Goal: Download file/media

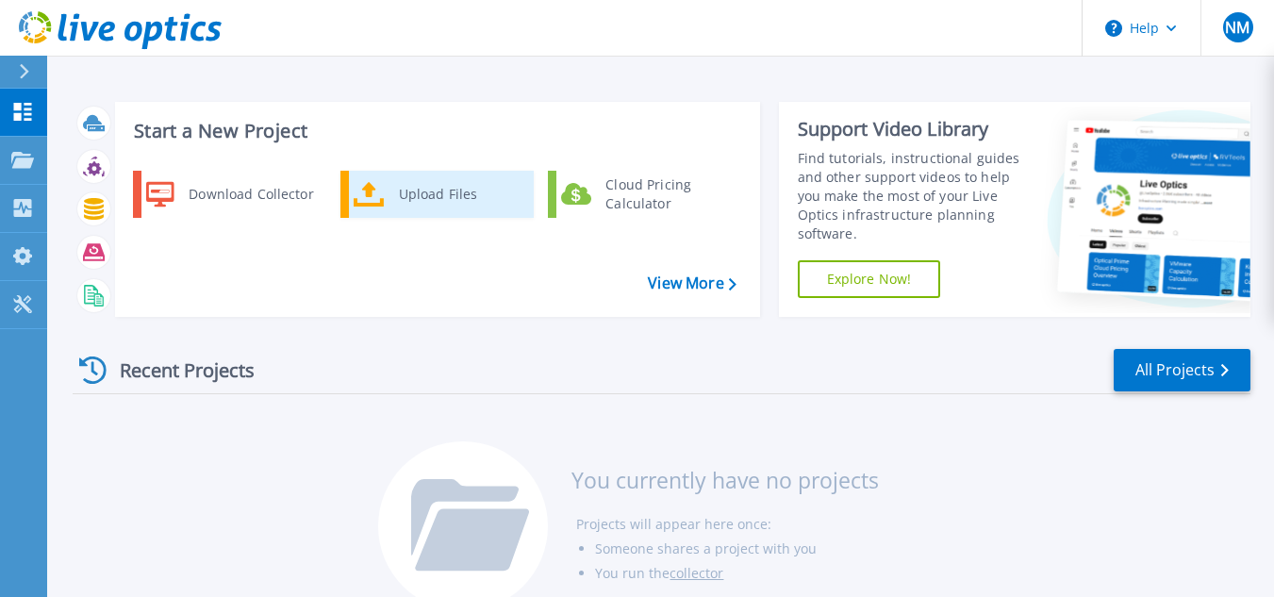
click at [405, 199] on div "Upload Files" at bounding box center [459, 194] width 140 height 38
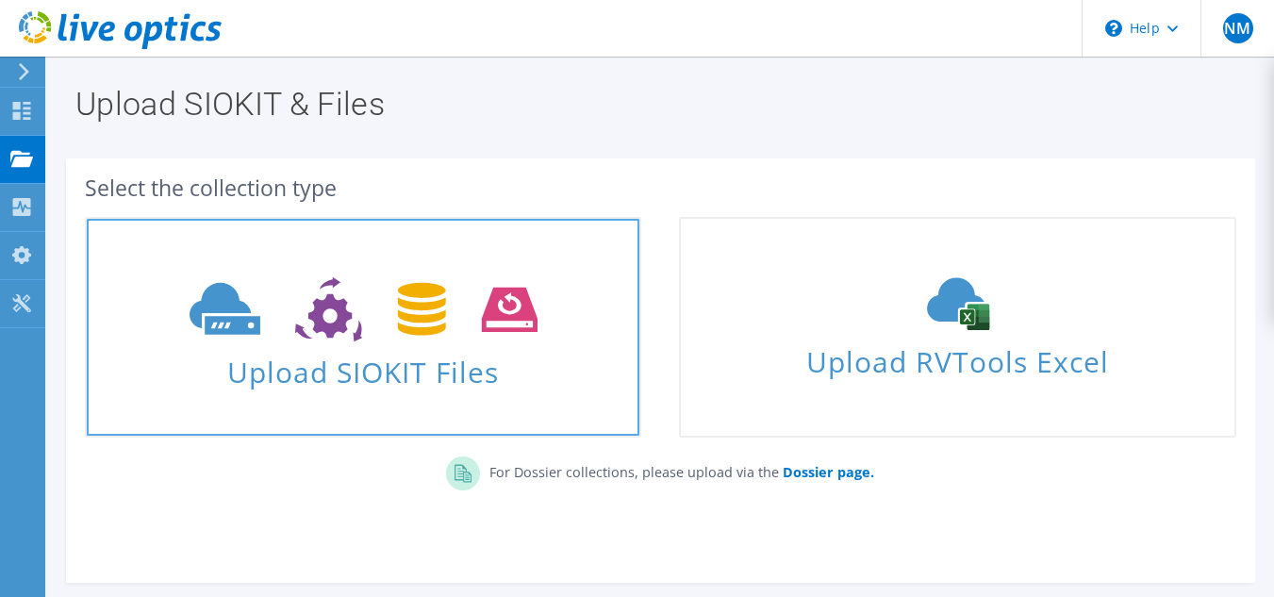
click at [398, 363] on span "Upload SIOKIT Files" at bounding box center [363, 366] width 553 height 41
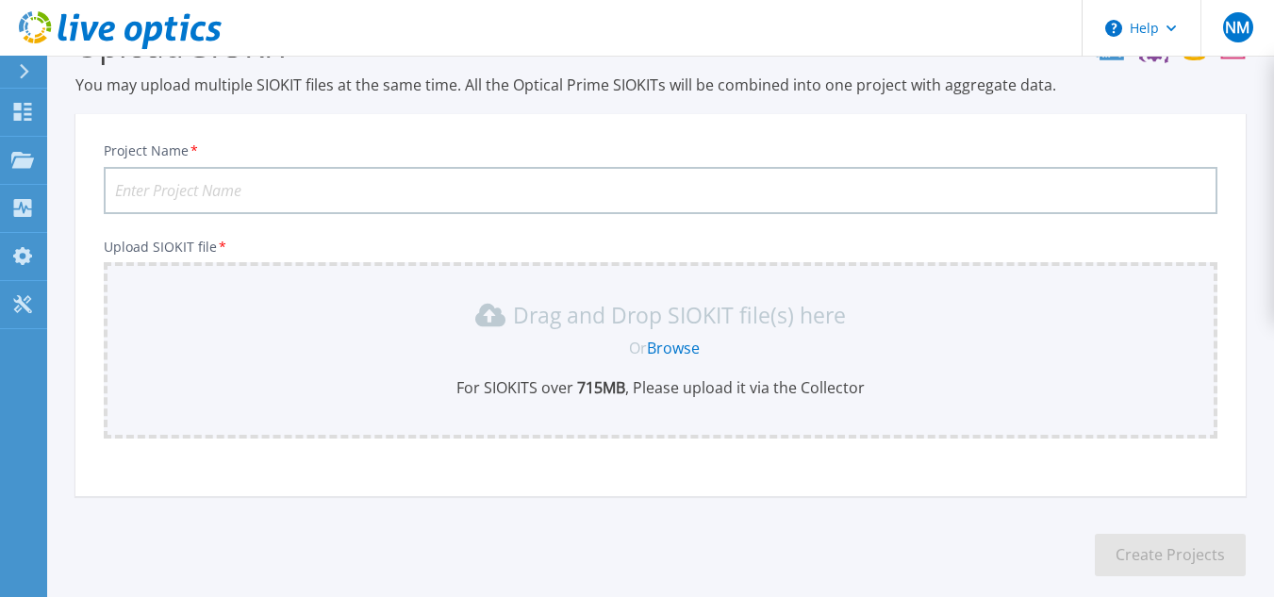
scroll to position [42, 0]
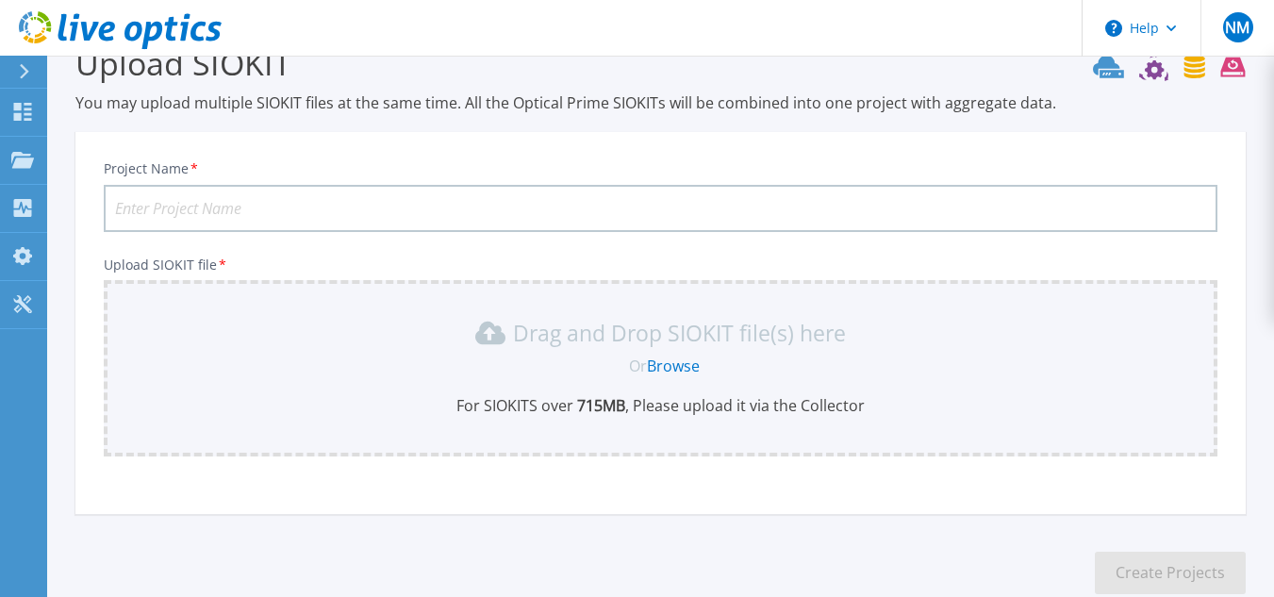
click at [378, 217] on input "Project Name *" at bounding box center [661, 208] width 1114 height 47
type input "V"
type input "VMware-Unichem-Mumbai-07102025"
click at [681, 370] on link "Browse" at bounding box center [673, 365] width 53 height 21
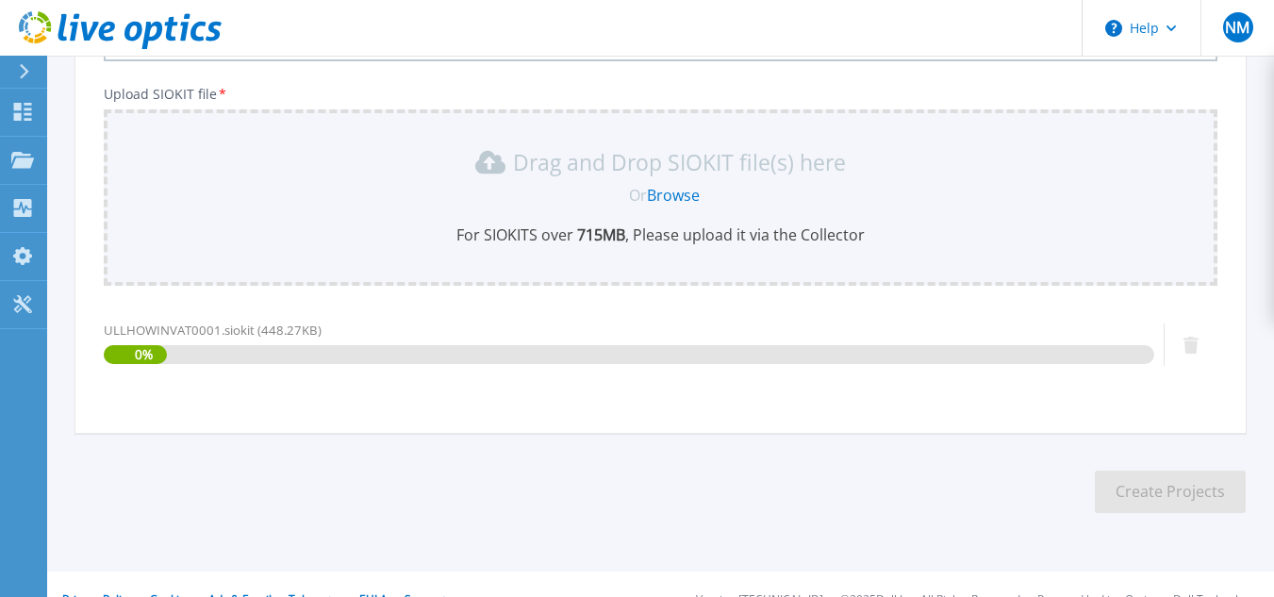
scroll to position [244, 0]
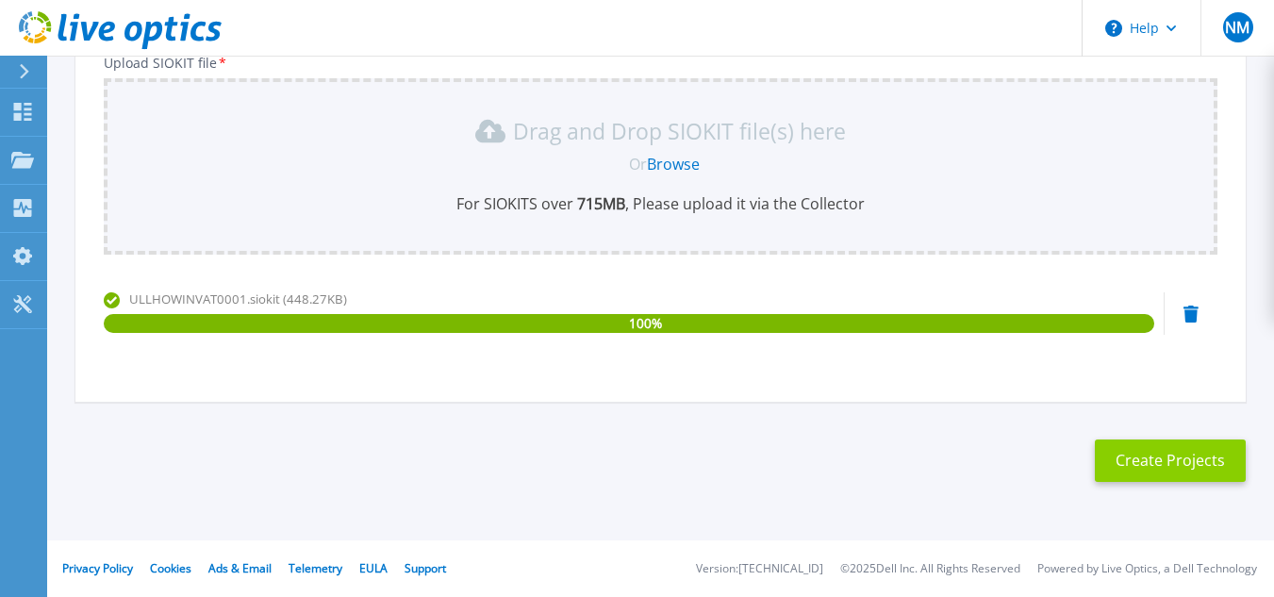
click at [1158, 470] on button "Create Projects" at bounding box center [1170, 460] width 151 height 42
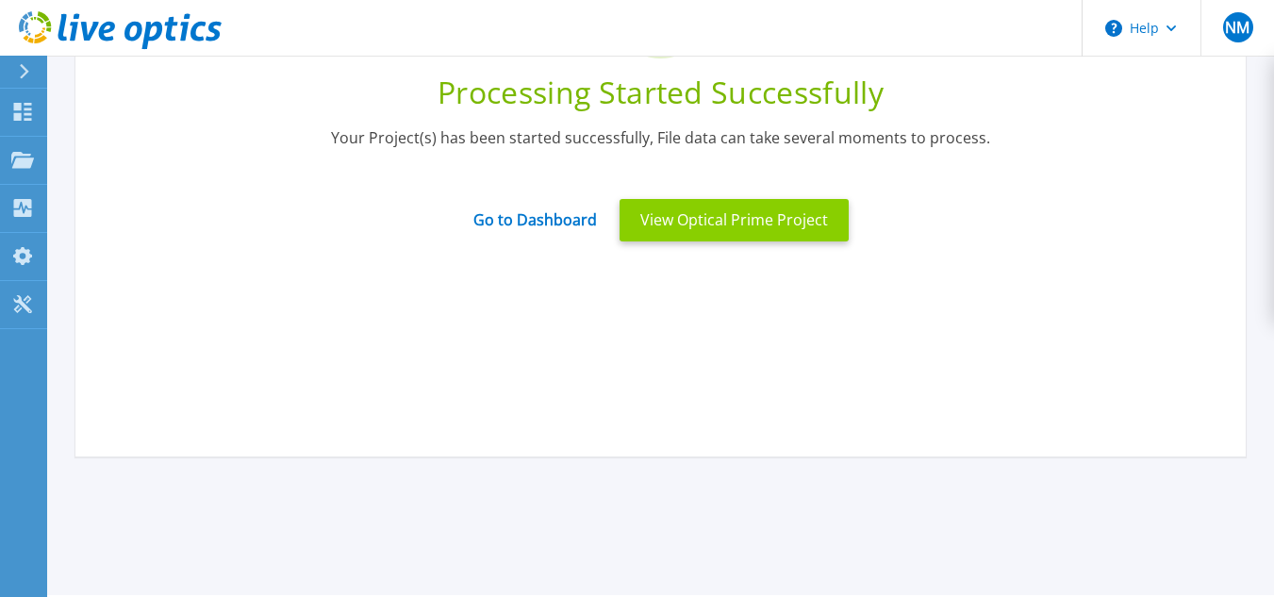
click at [702, 223] on button "View Optical Prime Project" at bounding box center [733, 220] width 229 height 42
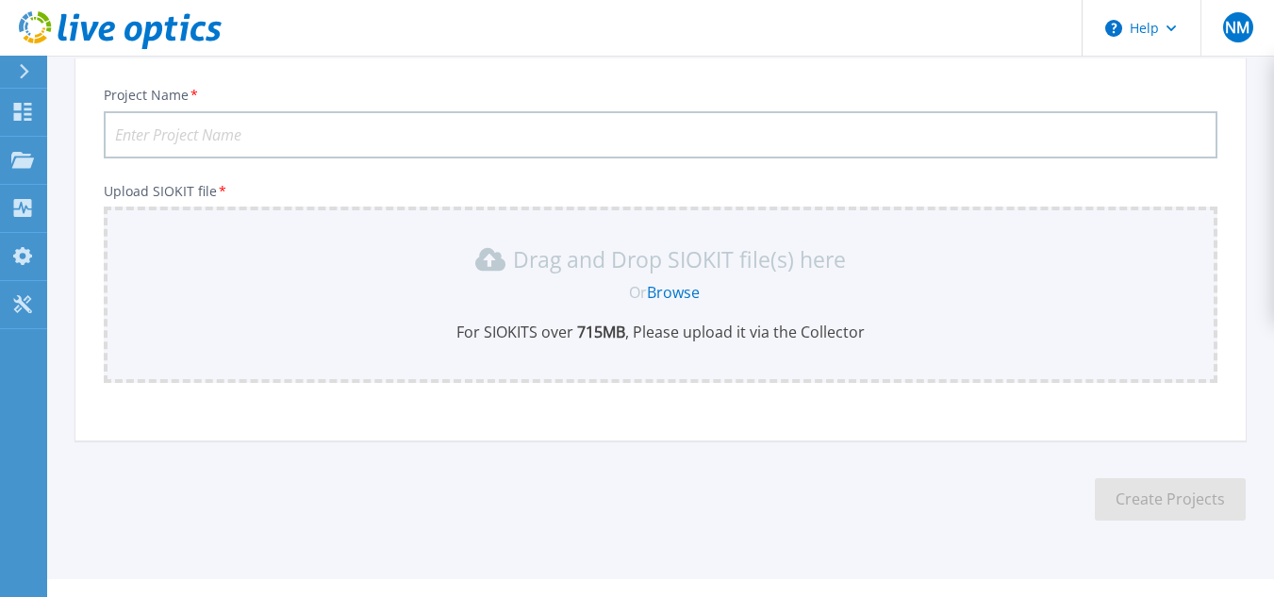
scroll to position [155, 0]
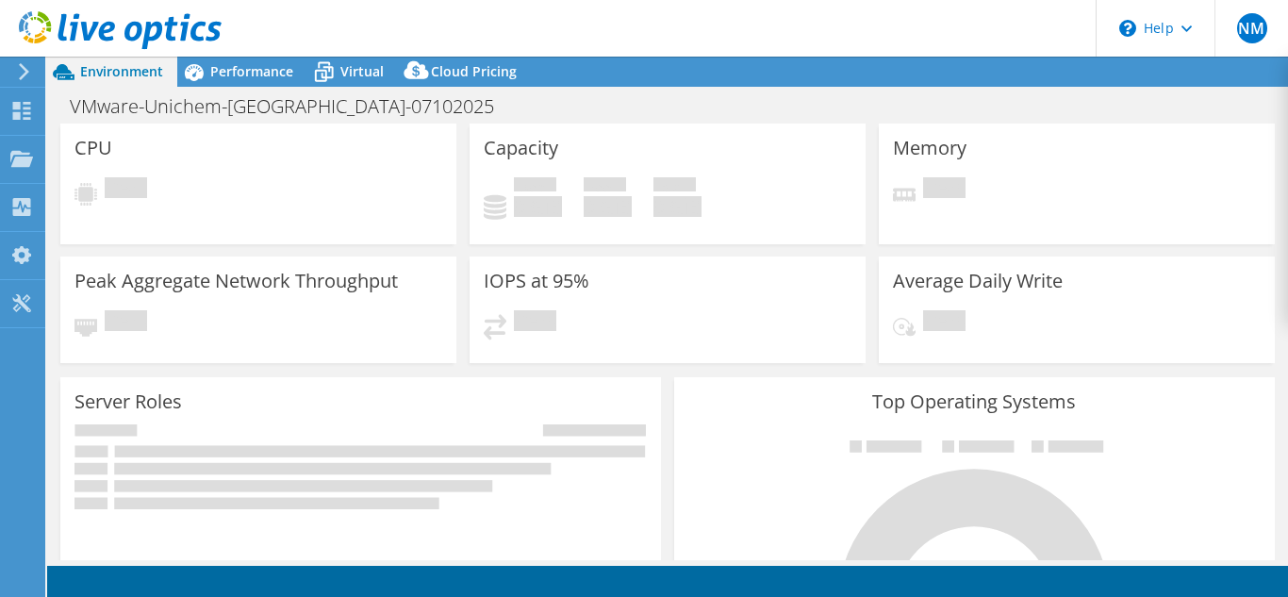
select select "USD"
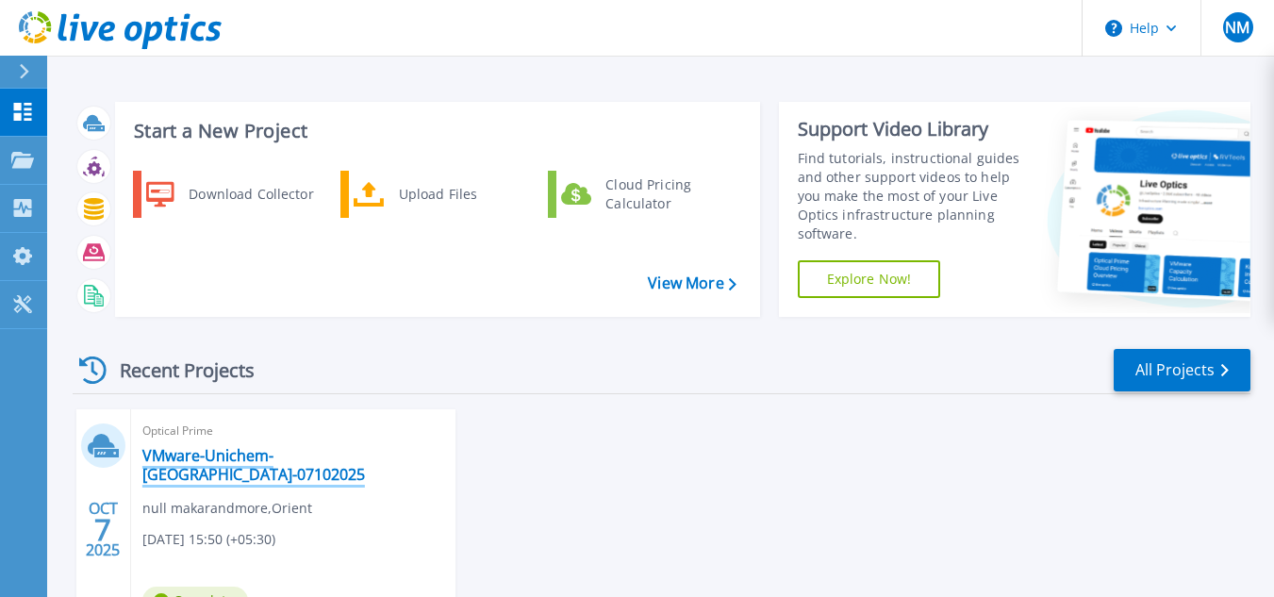
click at [191, 455] on link "VMware-Unichem-[GEOGRAPHIC_DATA]-07102025" at bounding box center [293, 465] width 302 height 38
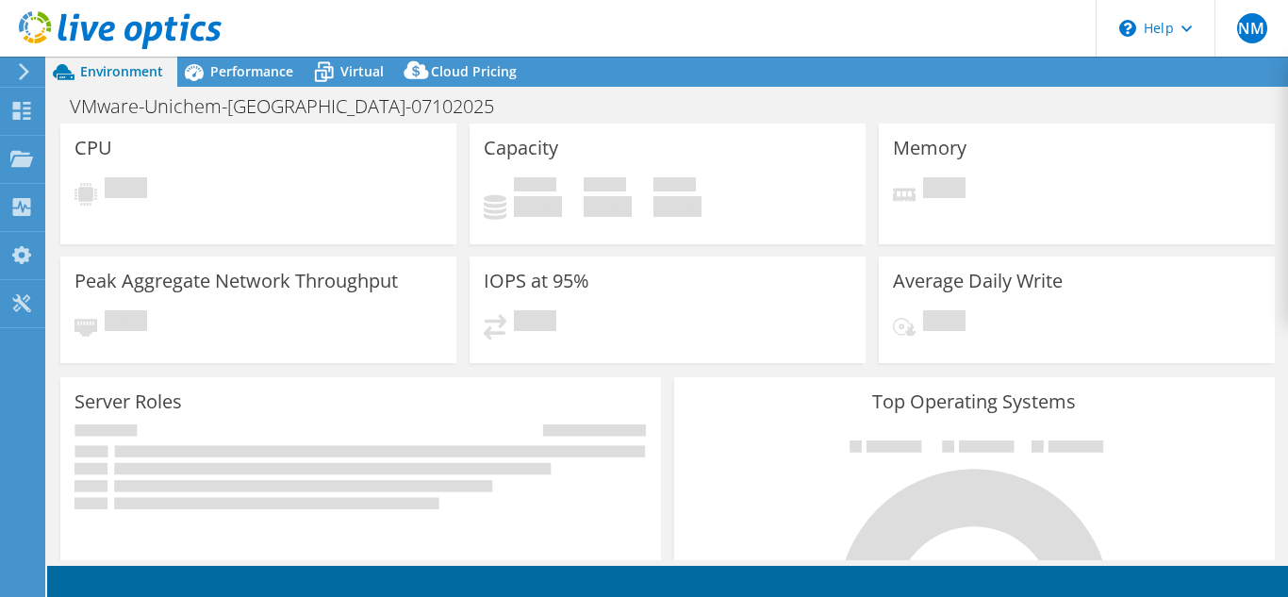
select select "USD"
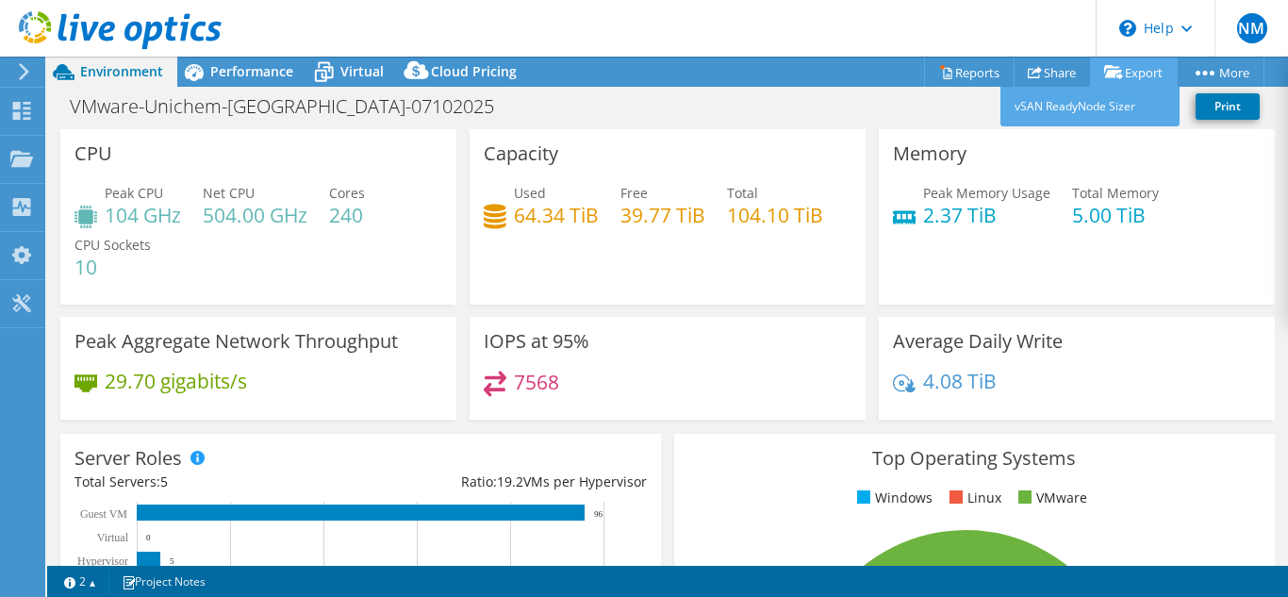
click at [1130, 71] on link "Export" at bounding box center [1134, 72] width 88 height 29
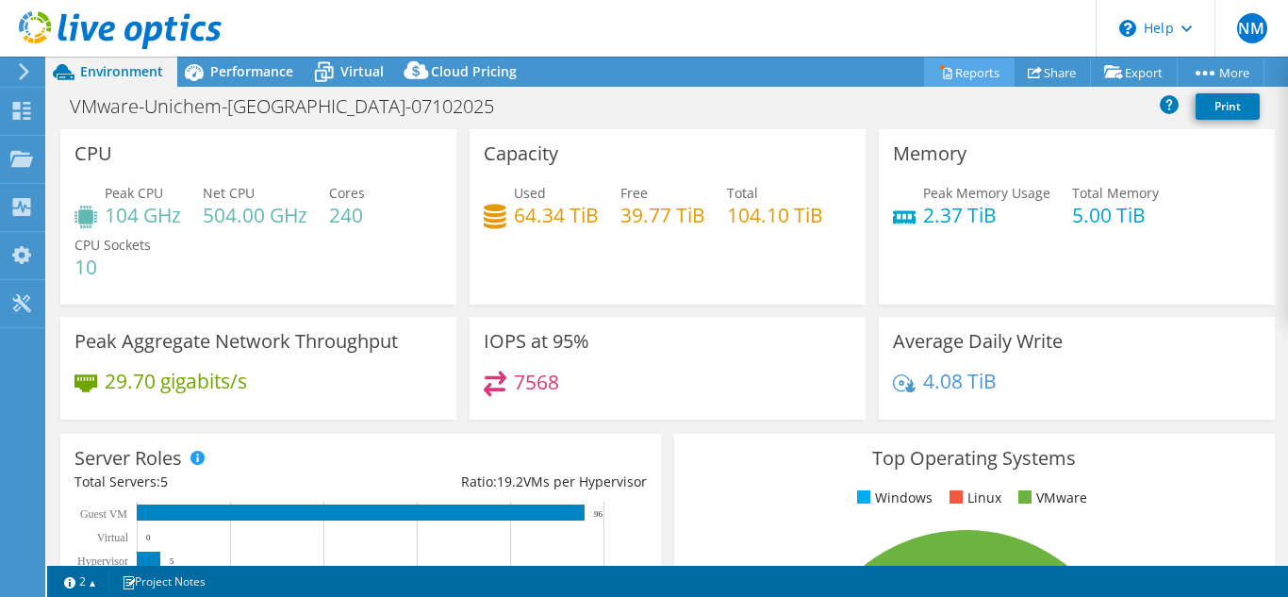
click at [969, 66] on link "Reports" at bounding box center [969, 72] width 91 height 29
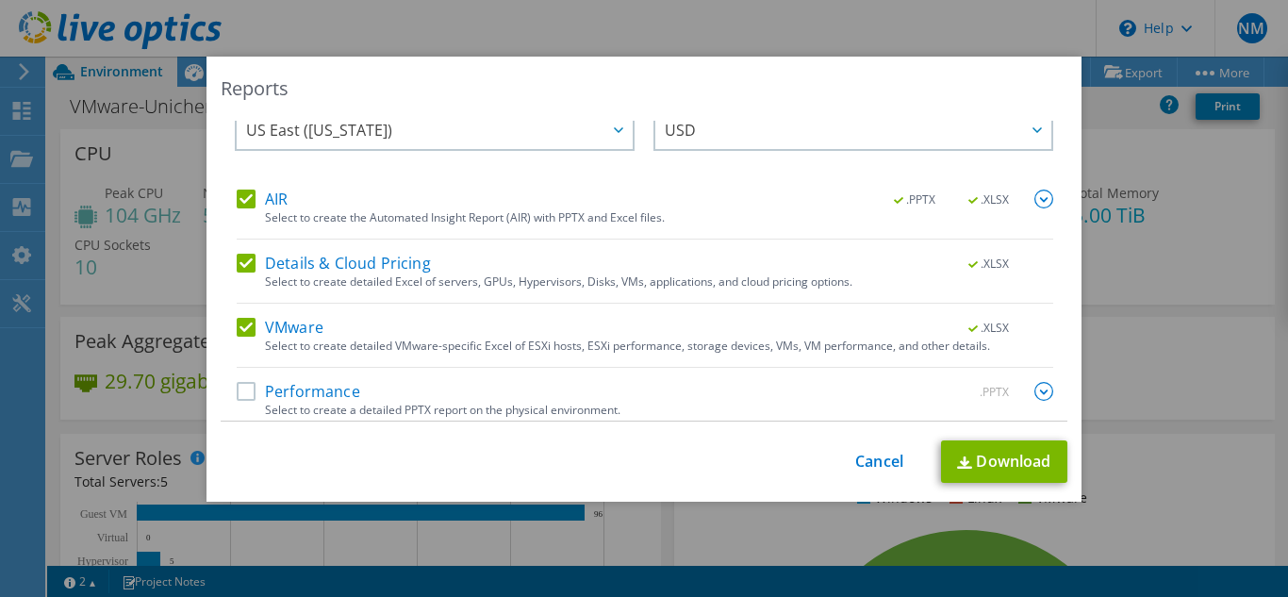
scroll to position [45, 0]
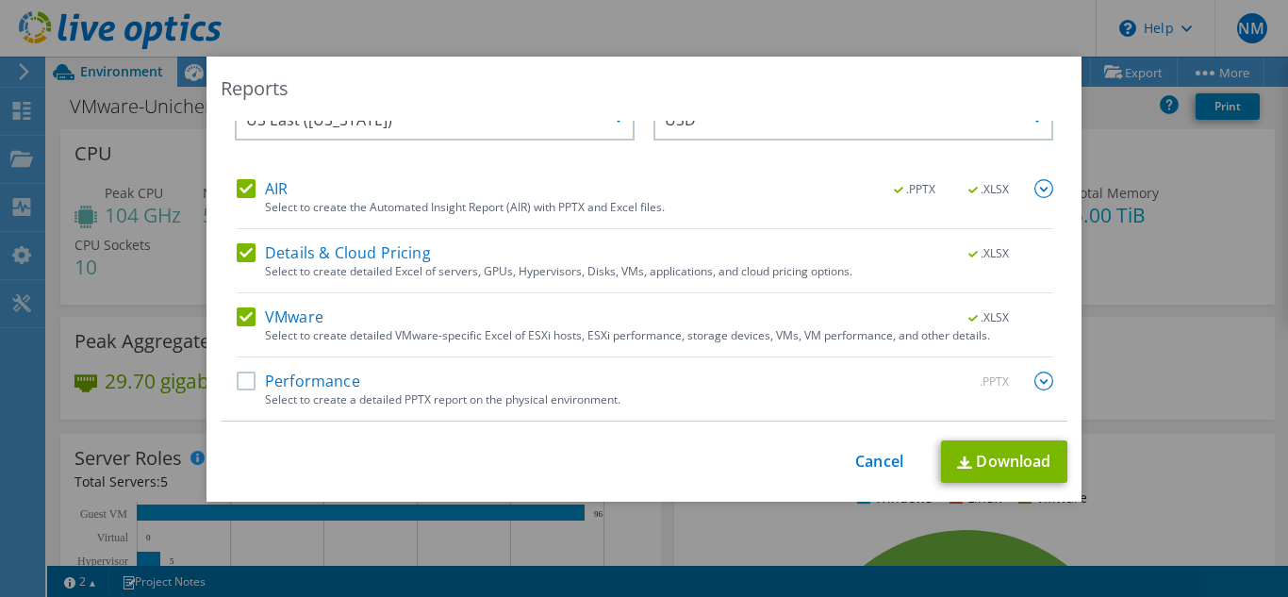
click at [247, 382] on label "Performance" at bounding box center [299, 380] width 124 height 19
click at [0, 0] on input "Performance" at bounding box center [0, 0] width 0 height 0
click at [1062, 206] on div "Reports Select Region for Cloud Pricing Asia Pacific (Hong Kong) Asia Pacific (…" at bounding box center [643, 279] width 875 height 445
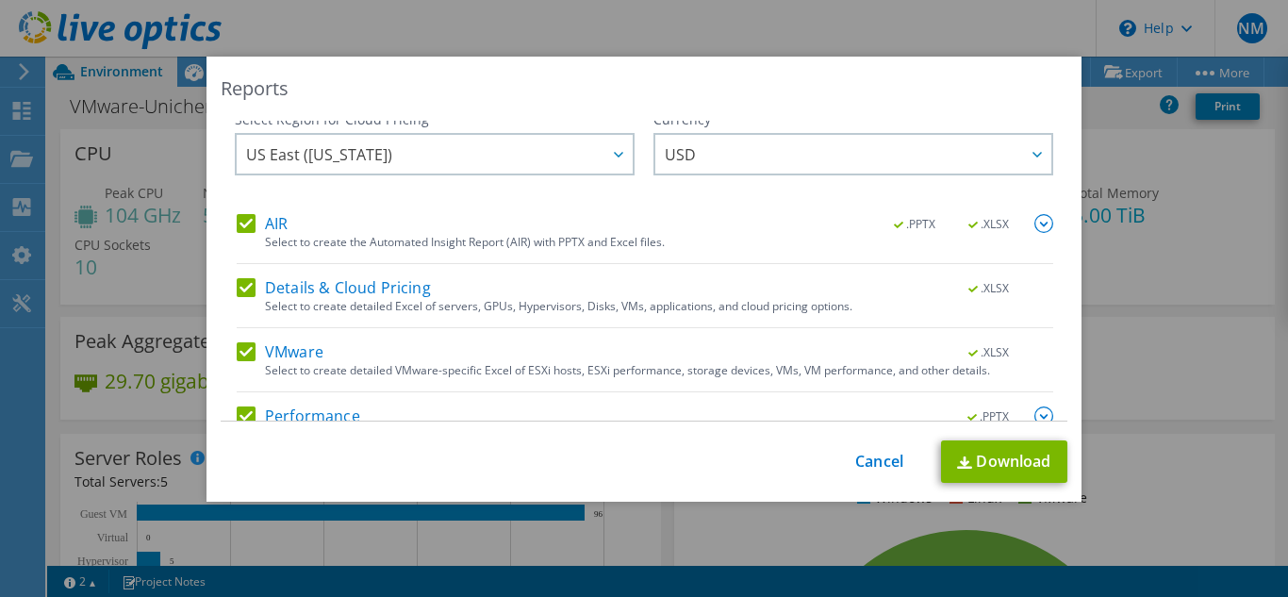
scroll to position [0, 0]
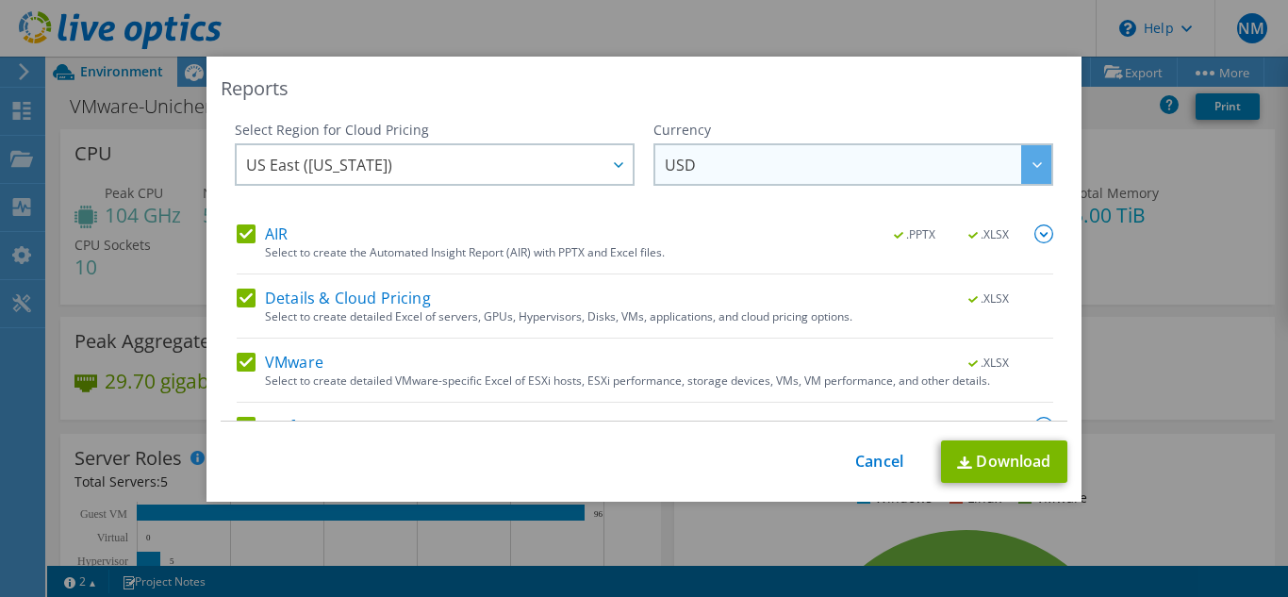
click at [1021, 168] on div at bounding box center [1036, 164] width 30 height 39
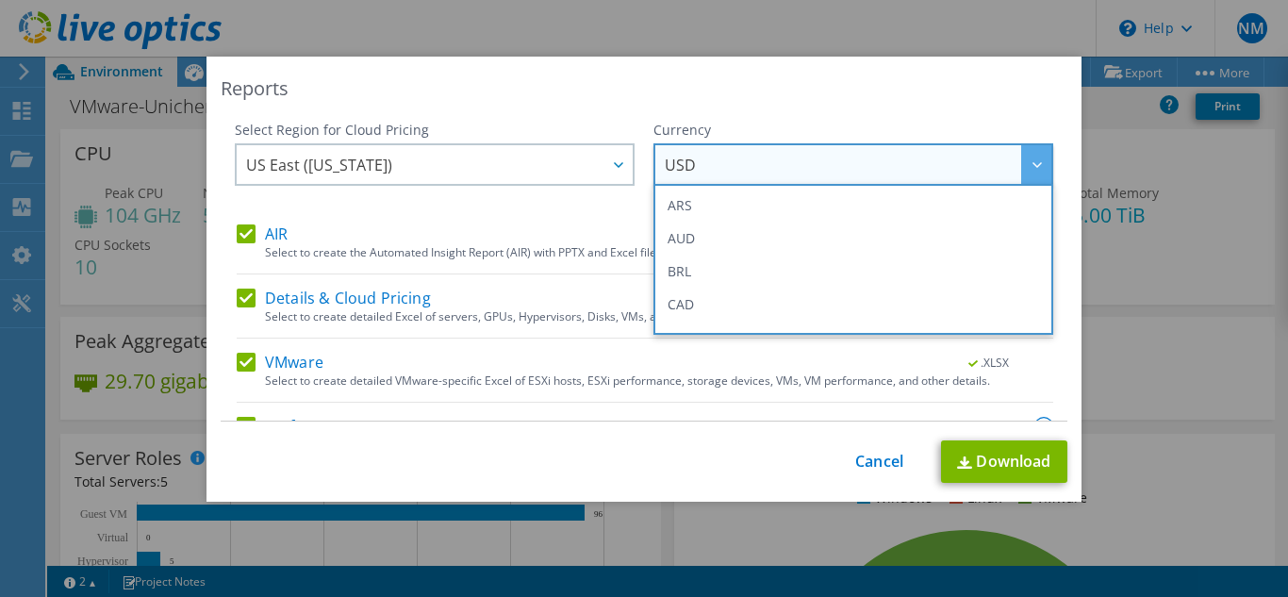
click at [1021, 168] on div at bounding box center [1036, 164] width 30 height 39
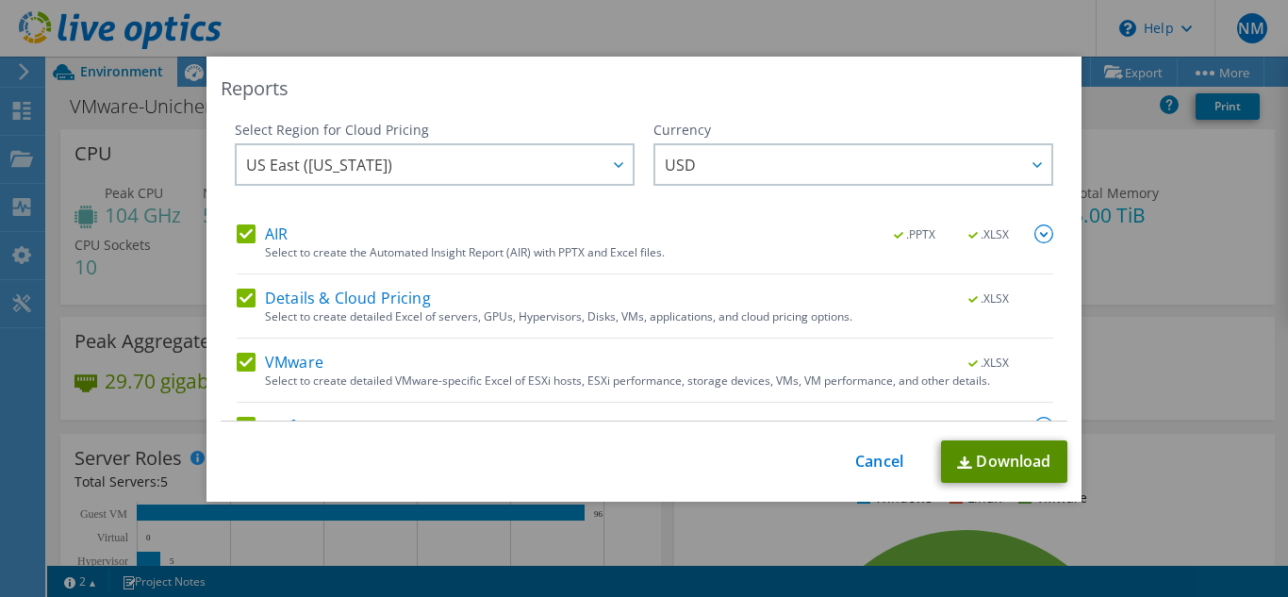
click at [982, 452] on link "Download" at bounding box center [1004, 461] width 126 height 42
